Goal: Book appointment/travel/reservation

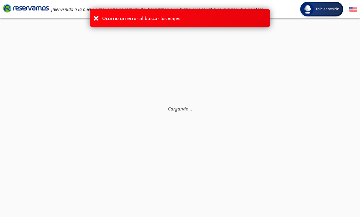
click at [234, 109] on p "Cargando . . ." at bounding box center [180, 108] width 288 height 7
click at [94, 17] on icon at bounding box center [96, 18] width 6 height 6
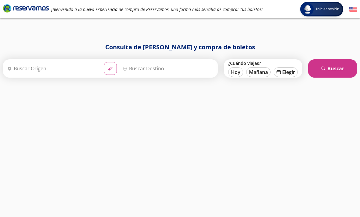
click at [156, 124] on div "Consulta de [PERSON_NAME] y compra de boletos Origen heroicons:map-pin-20-solid…" at bounding box center [180, 124] width 360 height 162
click at [341, 66] on button "search [GEOGRAPHIC_DATA]" at bounding box center [332, 68] width 49 height 18
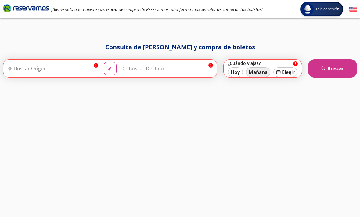
click at [270, 73] on button "Mañana" at bounding box center [258, 72] width 24 height 10
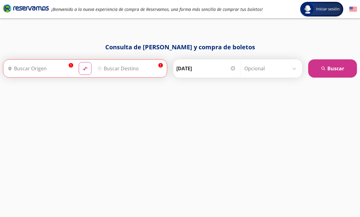
click at [226, 69] on input "[DATE]" at bounding box center [206, 68] width 60 height 15
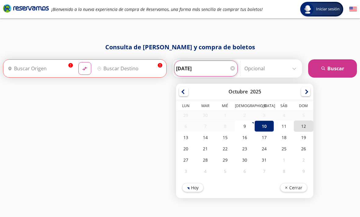
click at [313, 126] on div "12" at bounding box center [304, 126] width 20 height 11
type input "[DATE]"
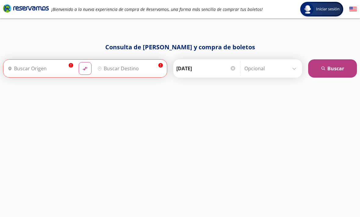
click at [342, 73] on button "search [GEOGRAPHIC_DATA]" at bounding box center [332, 68] width 49 height 18
click at [342, 71] on button "search [GEOGRAPHIC_DATA]" at bounding box center [332, 68] width 49 height 18
click at [333, 73] on button "search [GEOGRAPHIC_DATA]" at bounding box center [332, 68] width 49 height 18
click at [338, 70] on button "search [GEOGRAPHIC_DATA]" at bounding box center [332, 68] width 49 height 18
click at [335, 71] on button "search [GEOGRAPHIC_DATA]" at bounding box center [332, 68] width 49 height 18
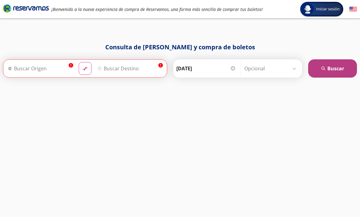
click at [331, 62] on button "search [GEOGRAPHIC_DATA]" at bounding box center [332, 68] width 49 height 18
click at [51, 65] on input "Origen" at bounding box center [39, 68] width 69 height 15
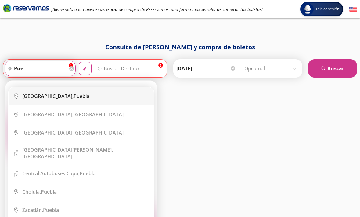
click at [69, 100] on div "[GEOGRAPHIC_DATA], [GEOGRAPHIC_DATA]" at bounding box center [85, 96] width 127 height 7
type input "[GEOGRAPHIC_DATA], [GEOGRAPHIC_DATA]"
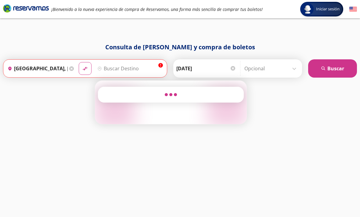
click at [144, 65] on input "Destino" at bounding box center [129, 68] width 69 height 15
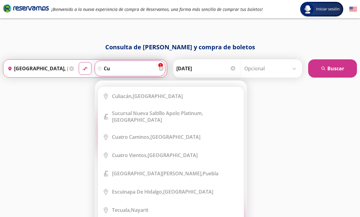
type input "c"
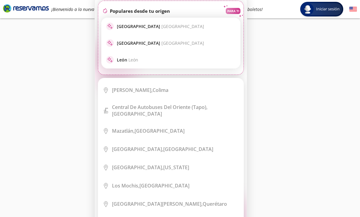
scroll to position [688, 0]
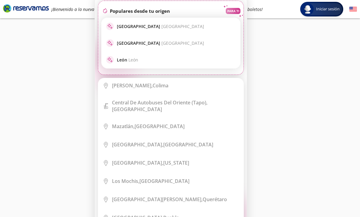
click at [294, 87] on div "Consulta de [PERSON_NAME] y compra de boletos Origen heroicons:map-pin-20-solid…" at bounding box center [180, 37] width 360 height 162
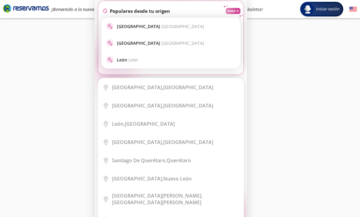
scroll to position [0, 0]
